Goal: Information Seeking & Learning: Learn about a topic

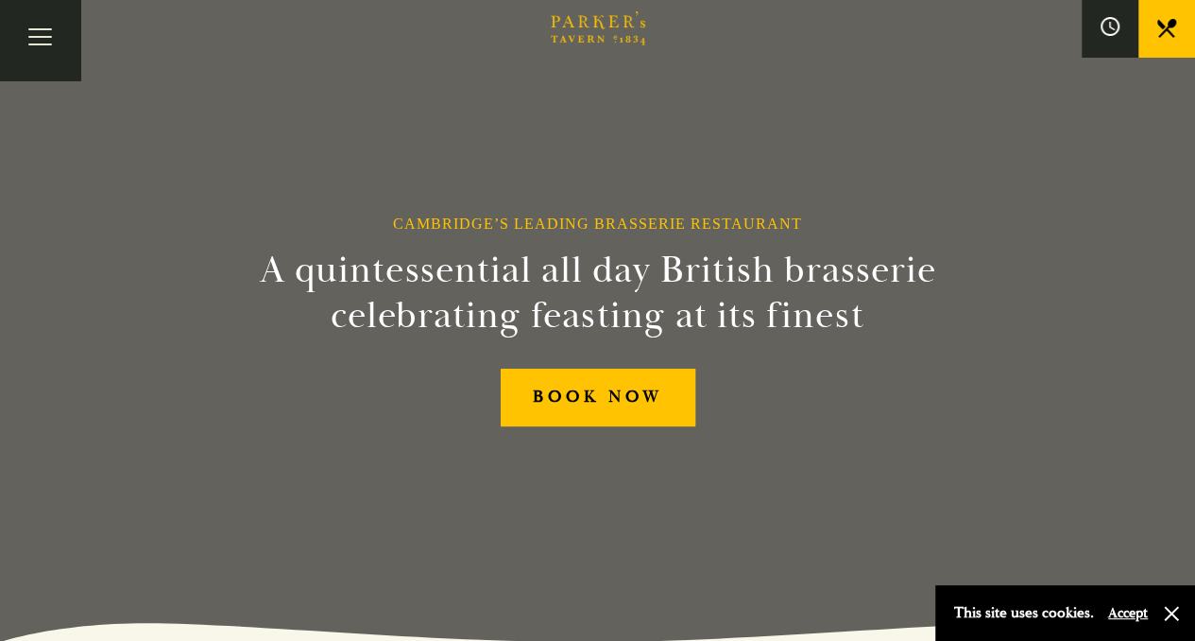
click at [36, 38] on button "Toggle navigation" at bounding box center [40, 40] width 80 height 80
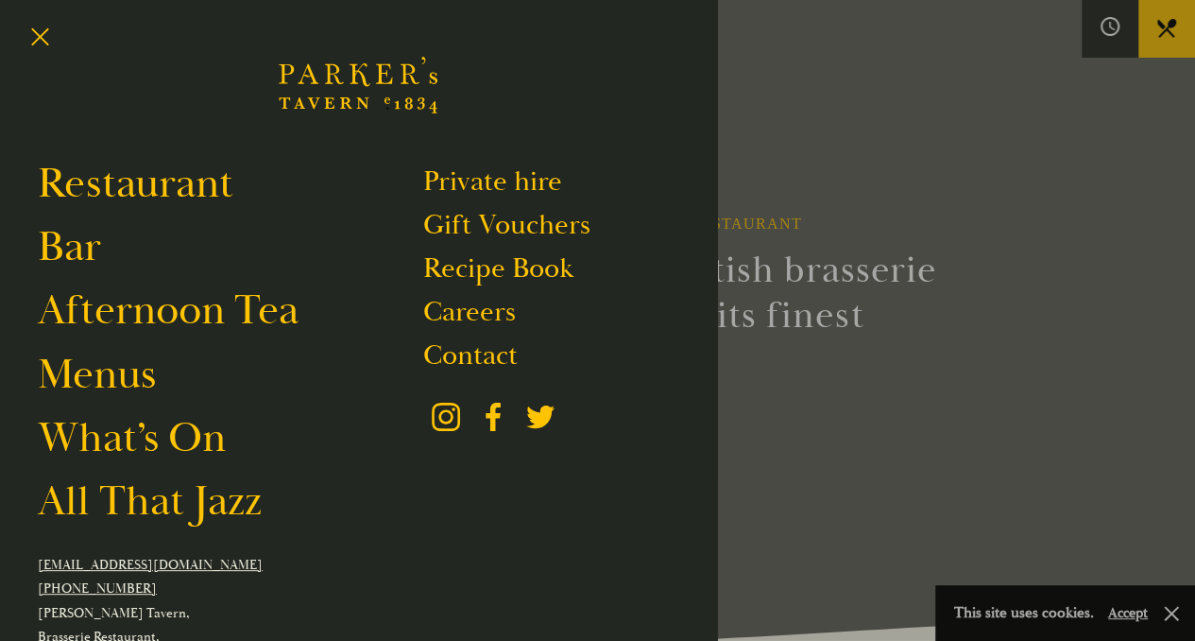
click at [136, 171] on link "Restaurant" at bounding box center [136, 183] width 196 height 53
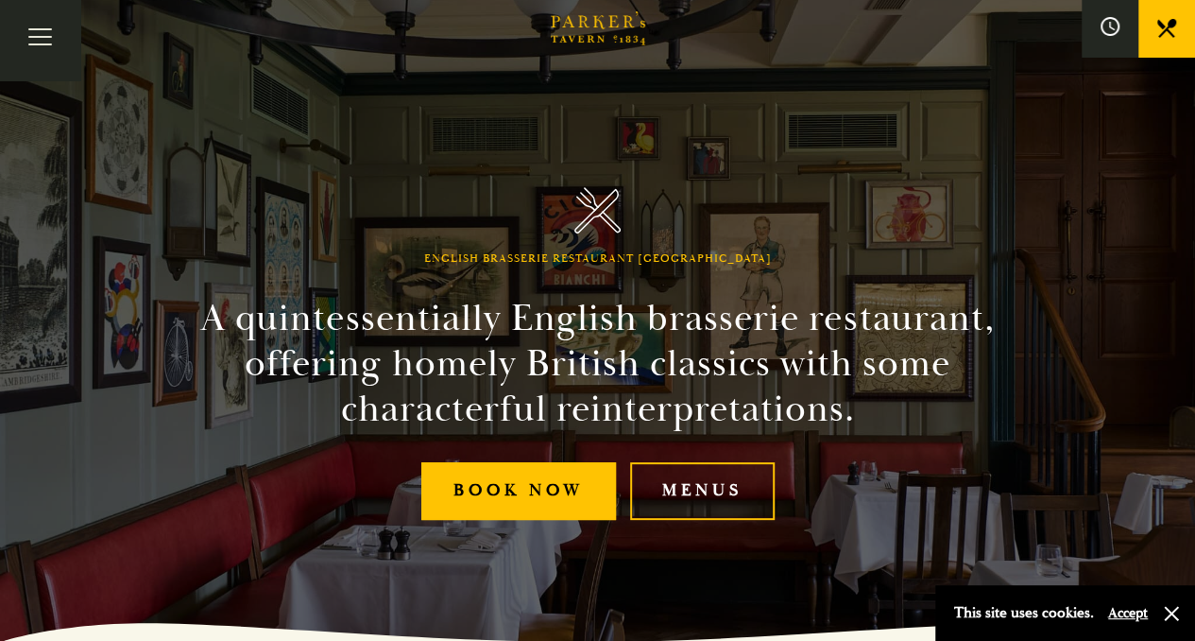
click at [714, 484] on link "Menus" at bounding box center [702, 491] width 145 height 58
click at [748, 495] on link "Menus" at bounding box center [702, 491] width 145 height 58
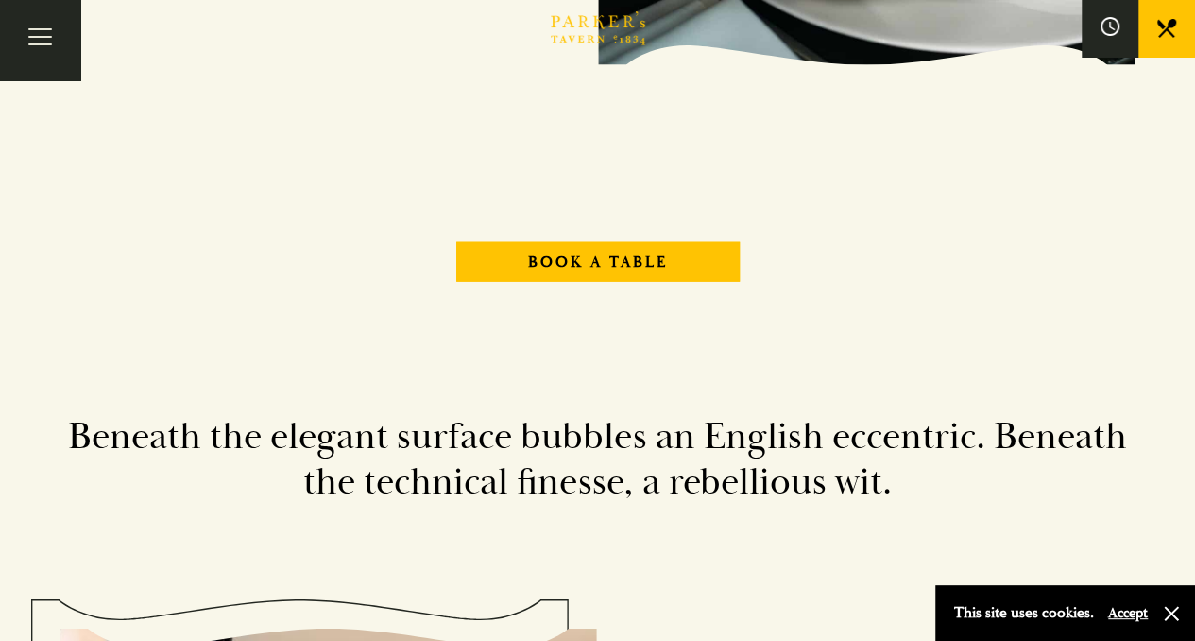
scroll to position [2247, 0]
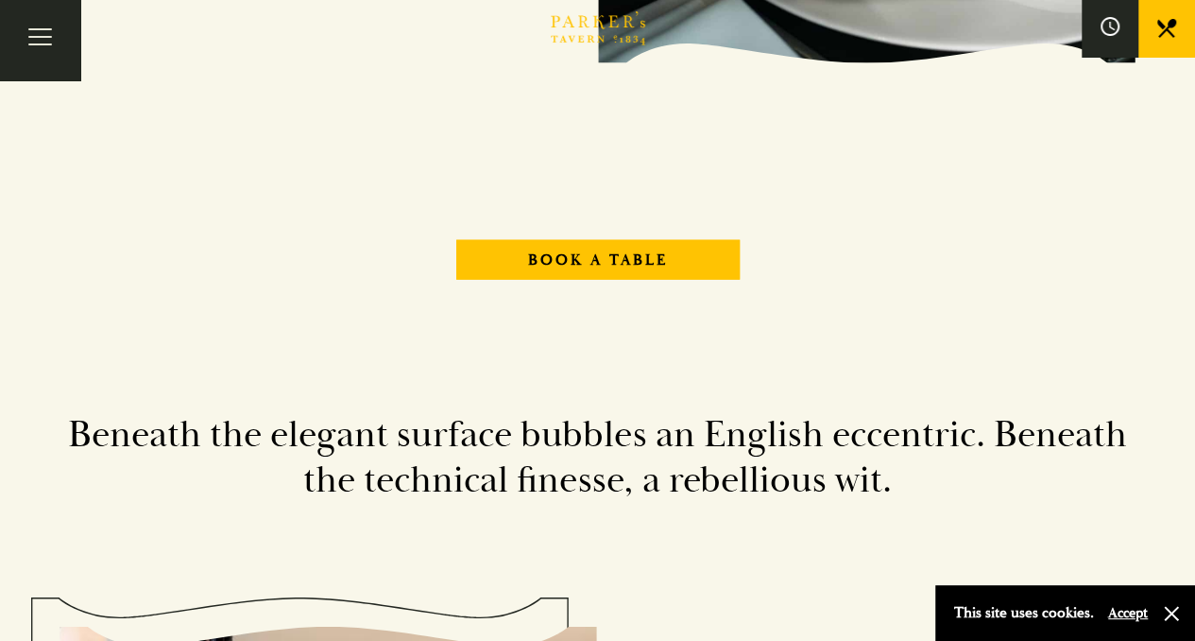
click at [694, 261] on link "Book A Table" at bounding box center [597, 260] width 283 height 40
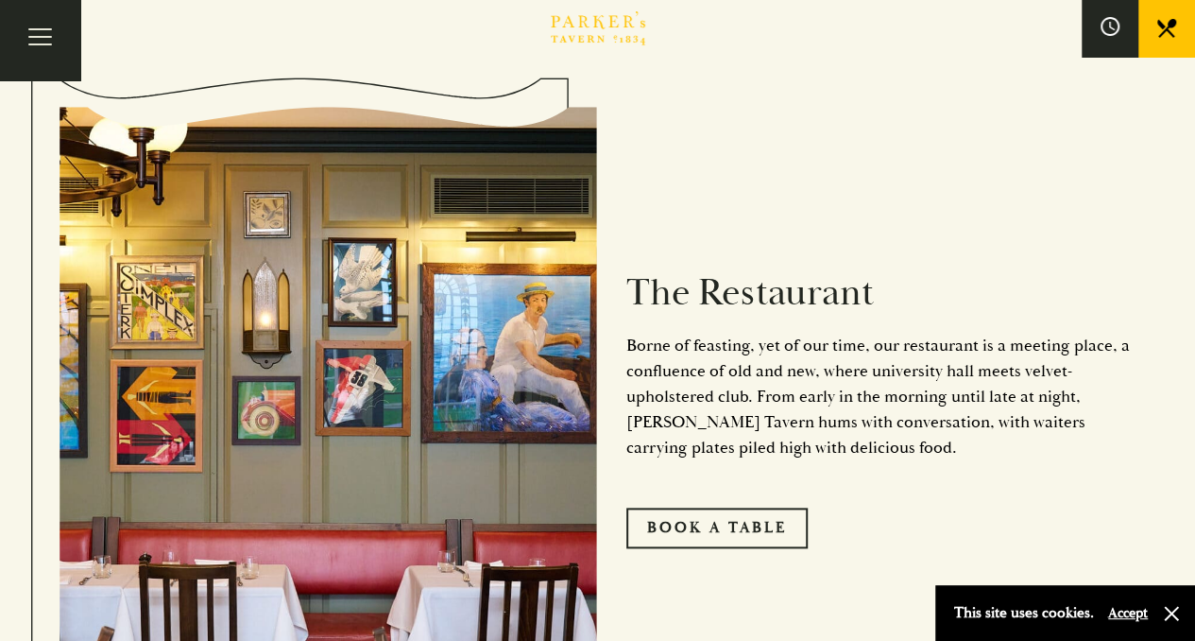
scroll to position [921, 0]
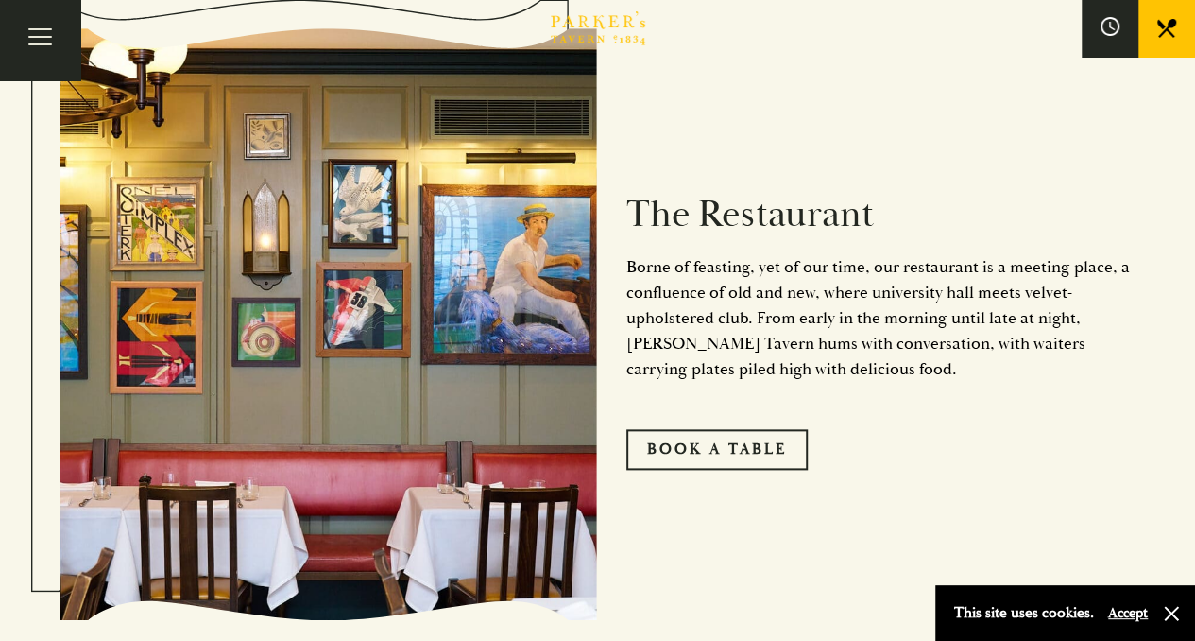
click at [728, 443] on link "Book A Table" at bounding box center [716, 449] width 181 height 40
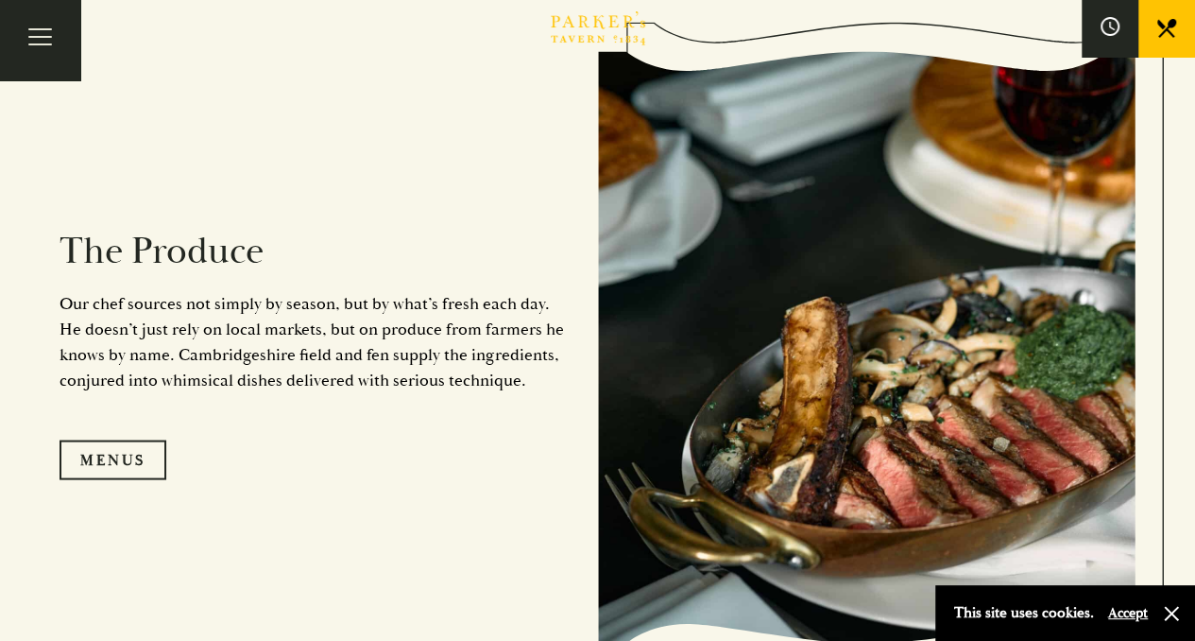
scroll to position [1669, 0]
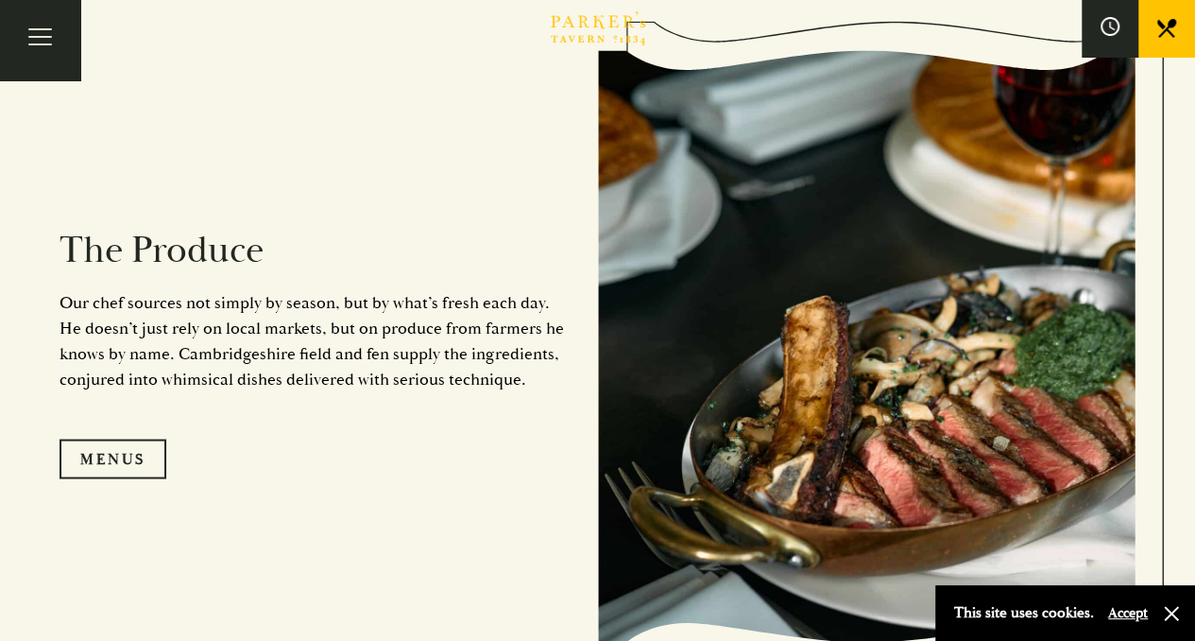
click at [66, 454] on link "Menus" at bounding box center [113, 458] width 107 height 40
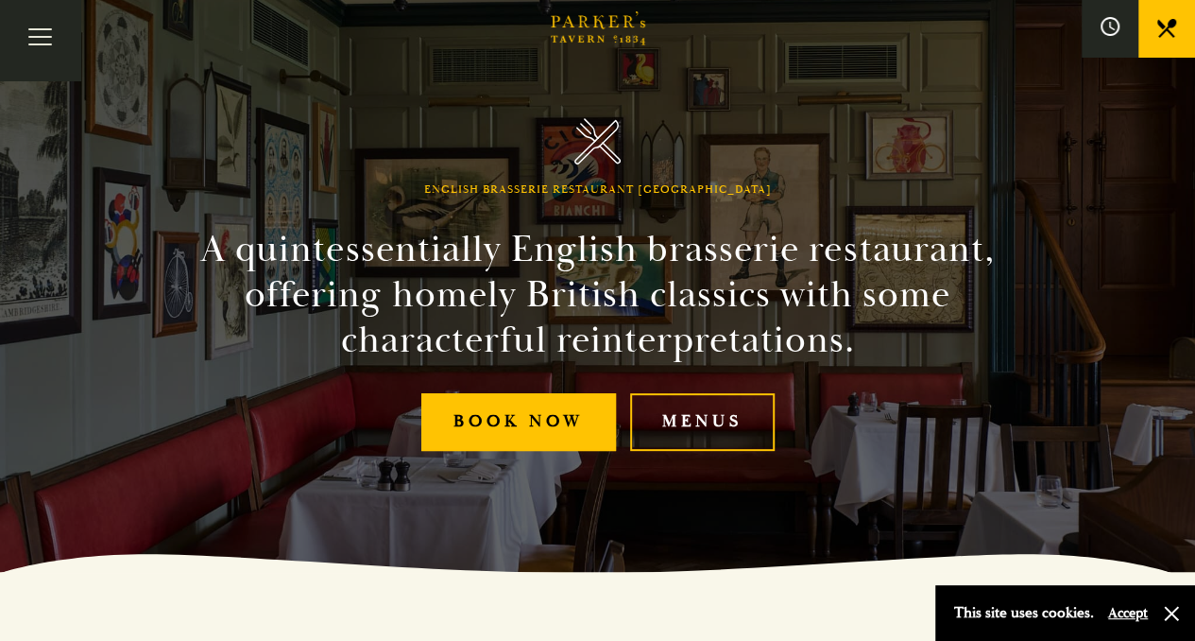
scroll to position [0, 0]
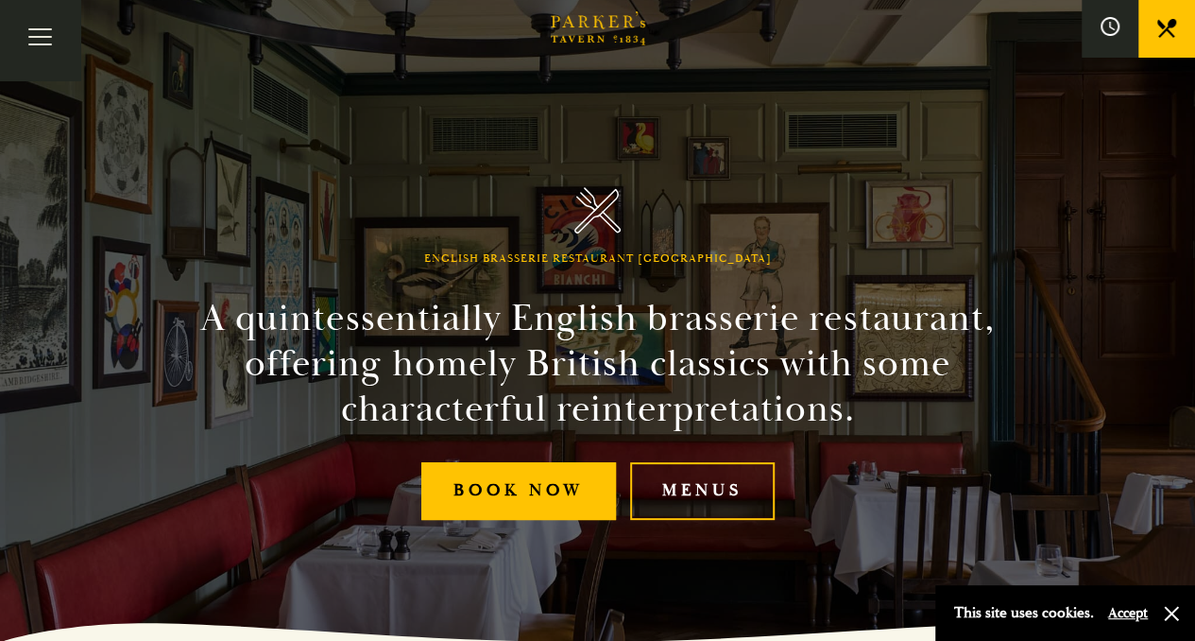
click at [41, 36] on button "Toggle navigation" at bounding box center [40, 40] width 80 height 80
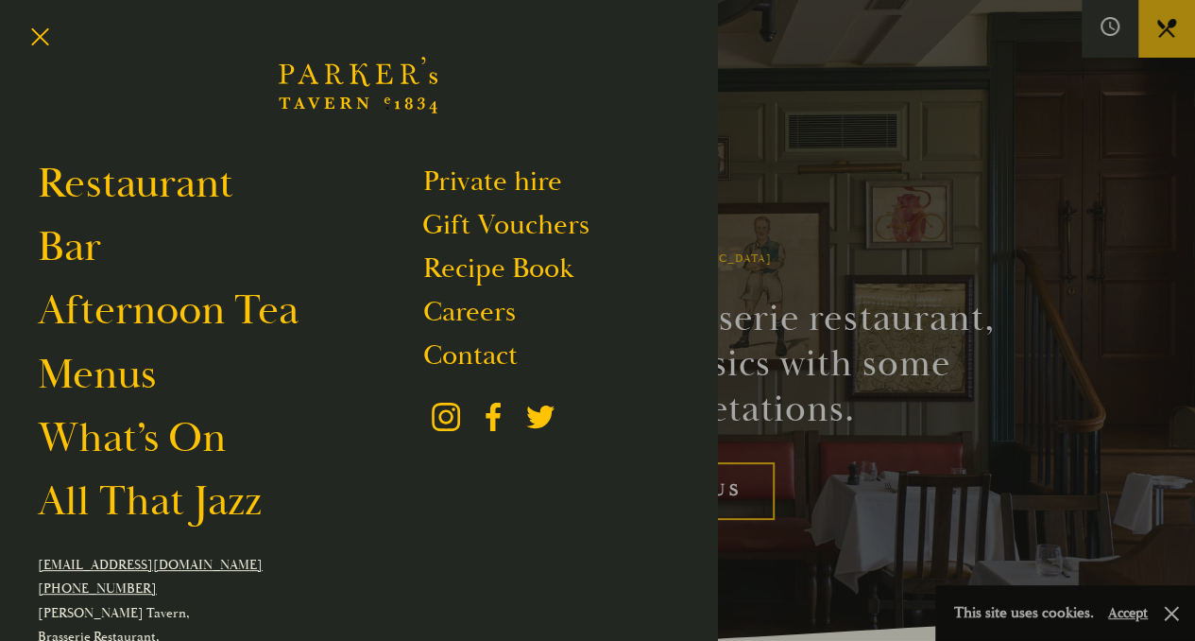
click at [91, 373] on link "Menus" at bounding box center [97, 374] width 118 height 53
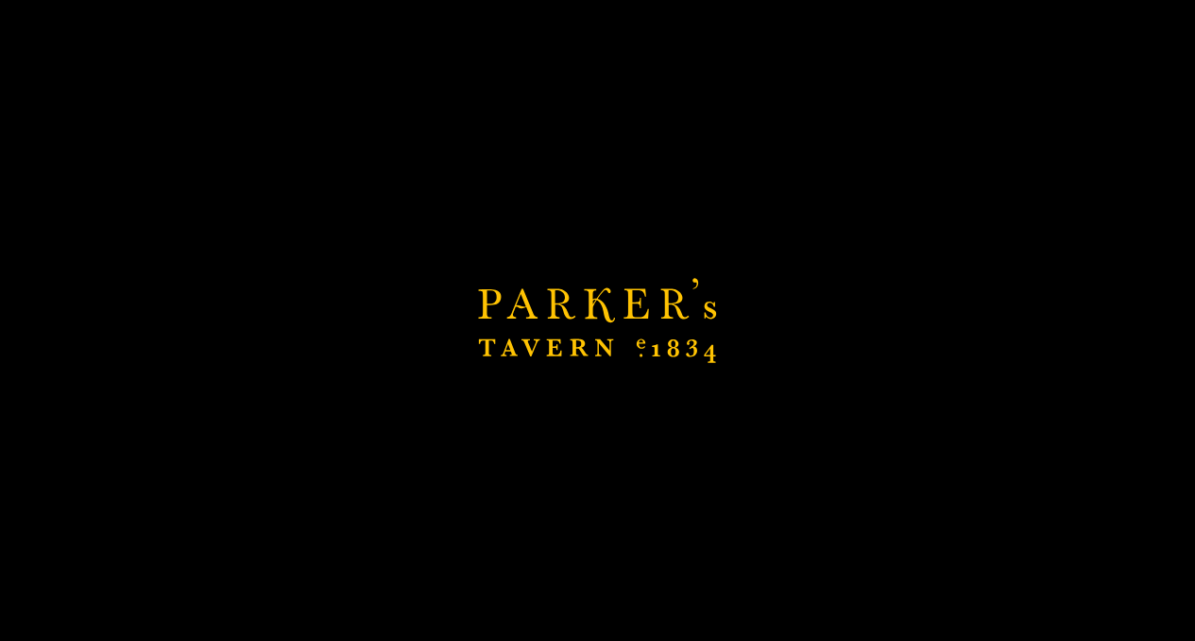
scroll to position [573, 0]
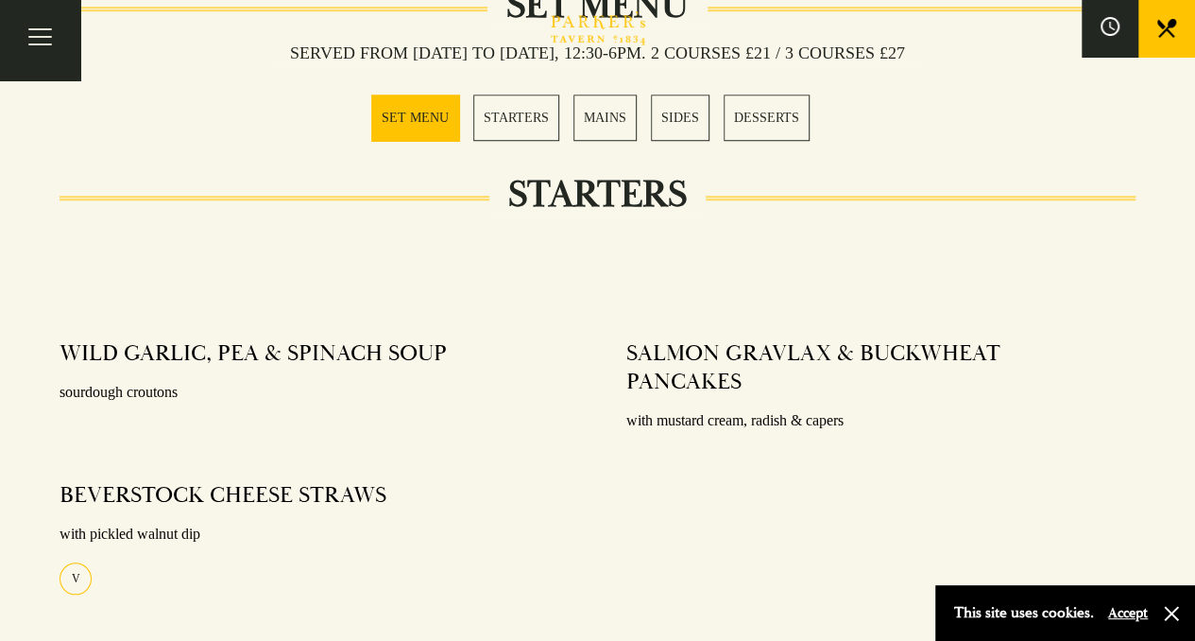
scroll to position [733, 0]
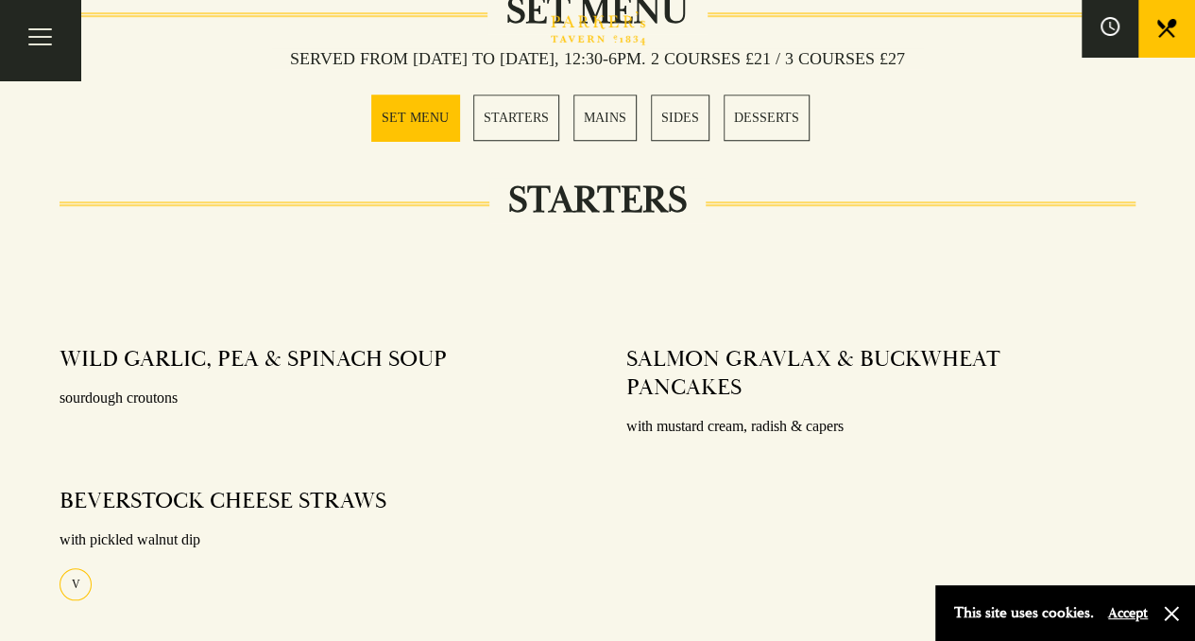
click at [406, 116] on link "SET MENU" at bounding box center [415, 117] width 88 height 46
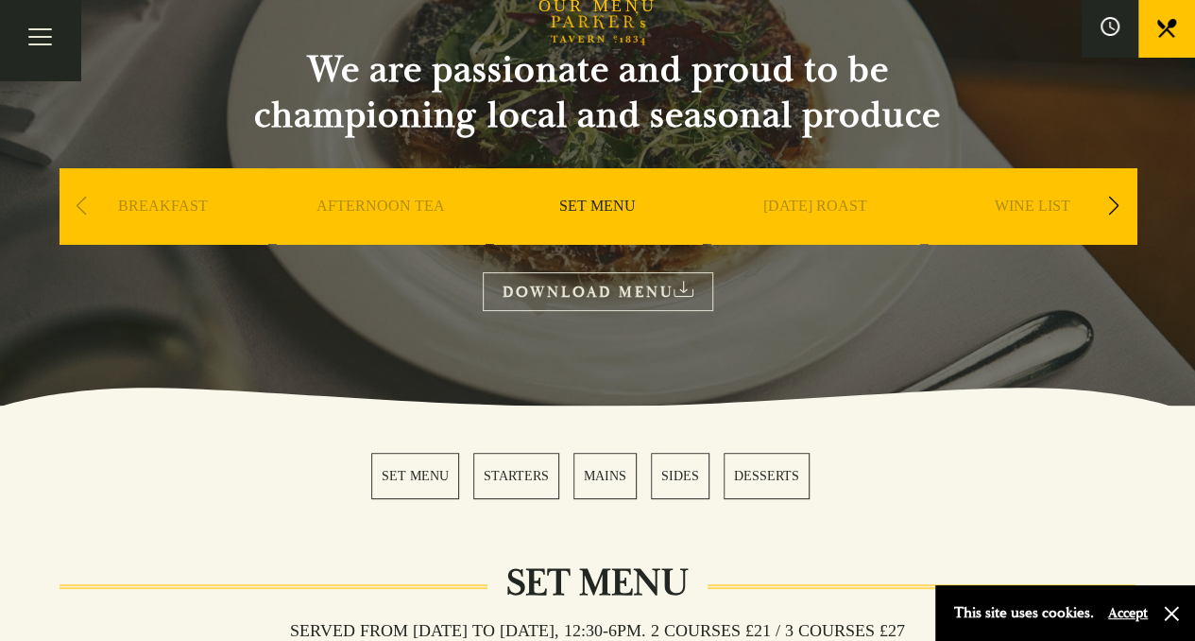
scroll to position [161, 0]
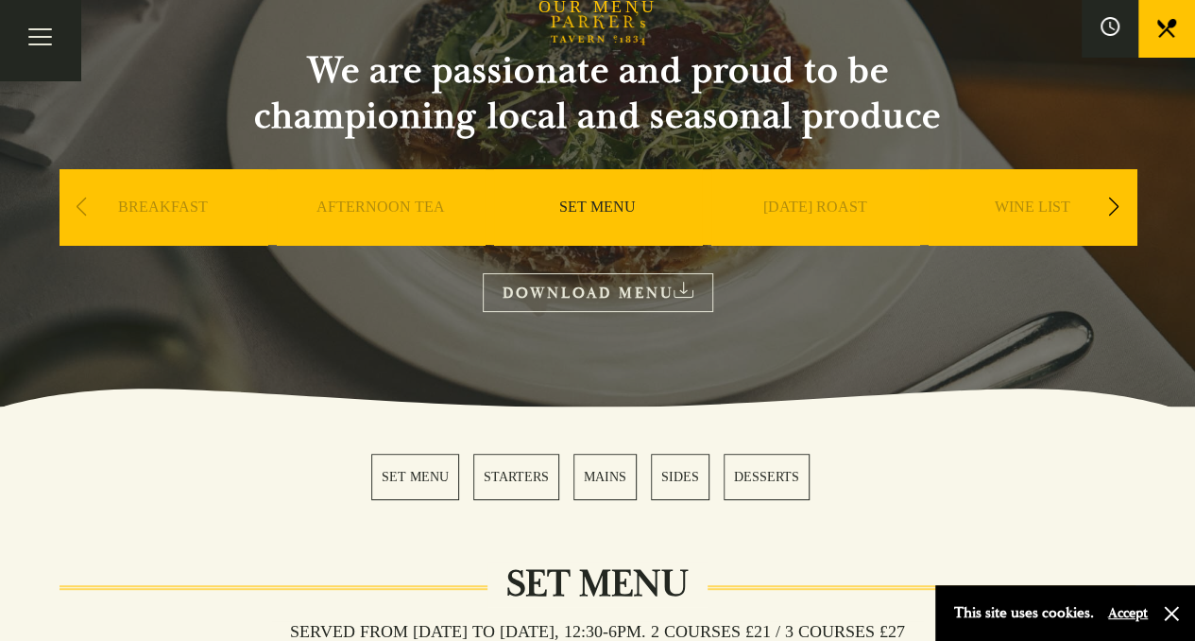
click at [567, 279] on link "DOWNLOAD MENU" at bounding box center [598, 292] width 231 height 39
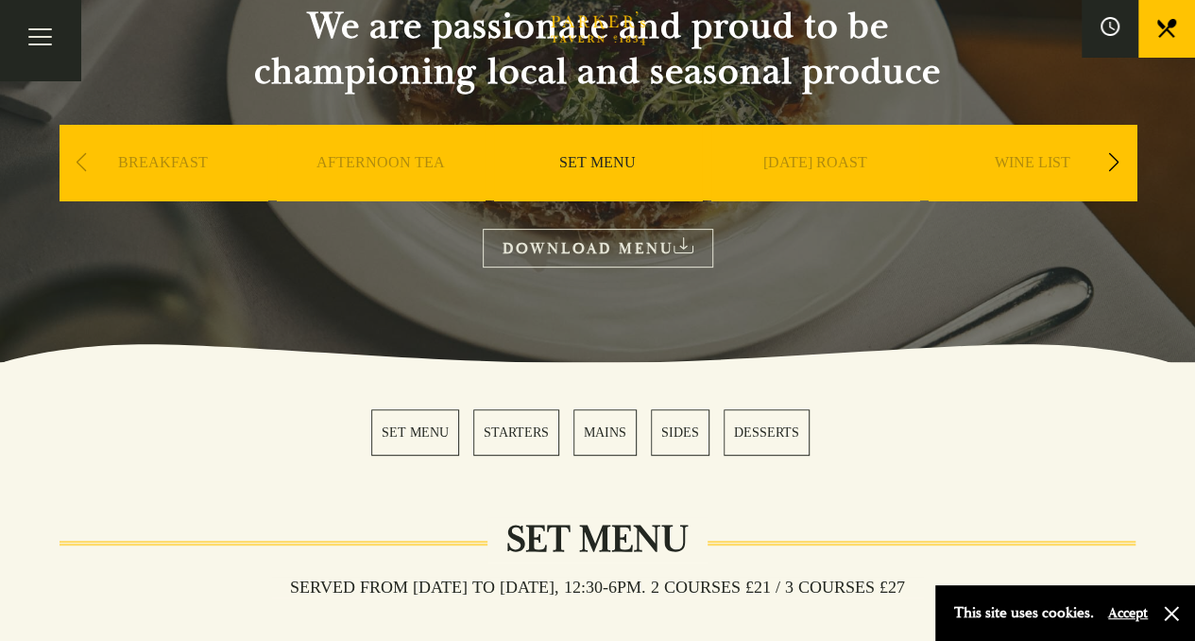
click at [599, 442] on link "MAINS" at bounding box center [605, 432] width 63 height 46
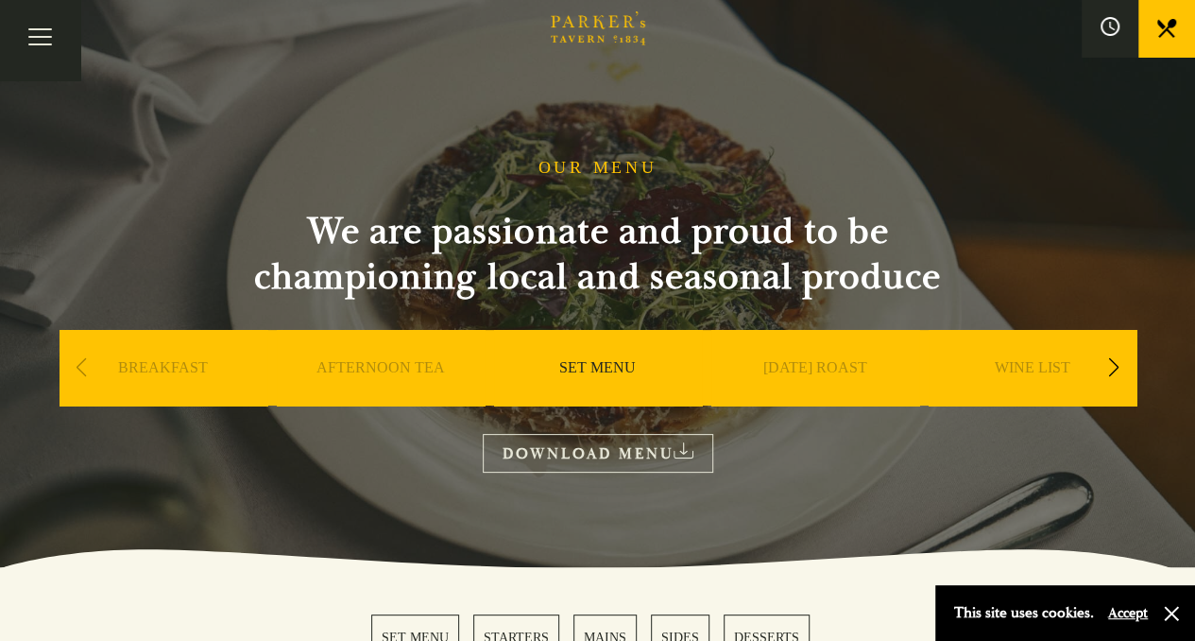
click at [1106, 374] on div "Next slide" at bounding box center [1115, 368] width 26 height 42
click at [1104, 374] on div "Next slide" at bounding box center [1115, 368] width 26 height 42
click at [799, 378] on link "DESSERT" at bounding box center [815, 396] width 66 height 76
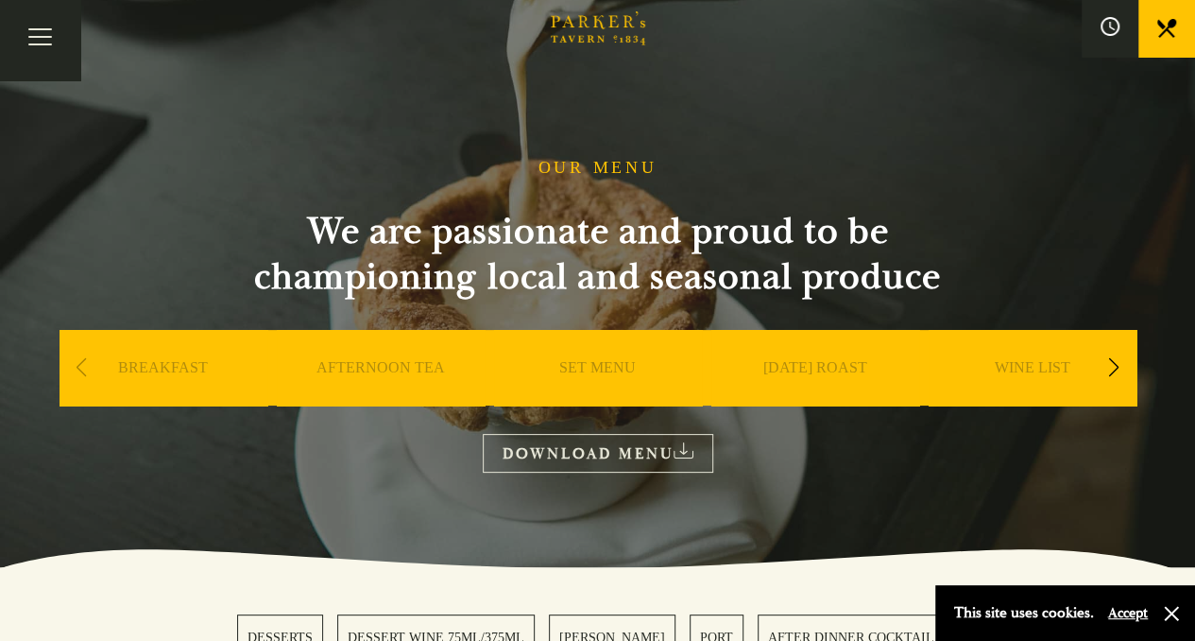
click at [586, 460] on link "DOWNLOAD MENU" at bounding box center [598, 453] width 231 height 39
click at [1109, 366] on div "Next slide" at bounding box center [1115, 368] width 26 height 42
click at [1110, 368] on div "Next slide" at bounding box center [1115, 368] width 26 height 42
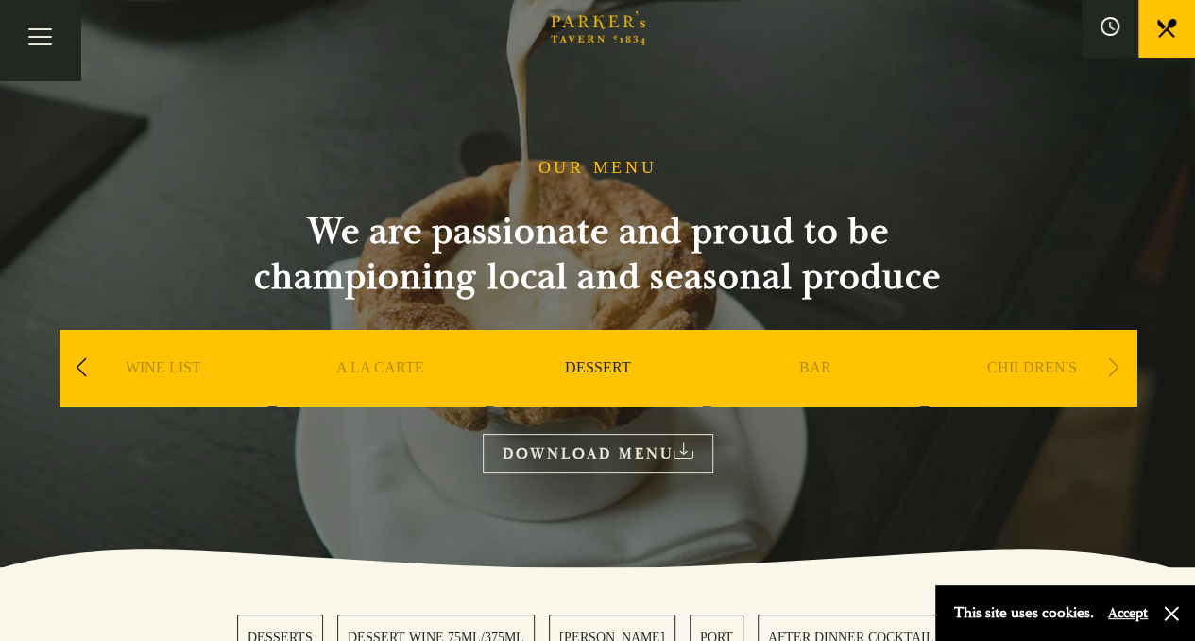
click at [1110, 368] on div "Next slide" at bounding box center [1115, 368] width 26 height 42
click at [397, 360] on link "A LA CARTE" at bounding box center [380, 396] width 88 height 76
